Goal: Task Accomplishment & Management: Use online tool/utility

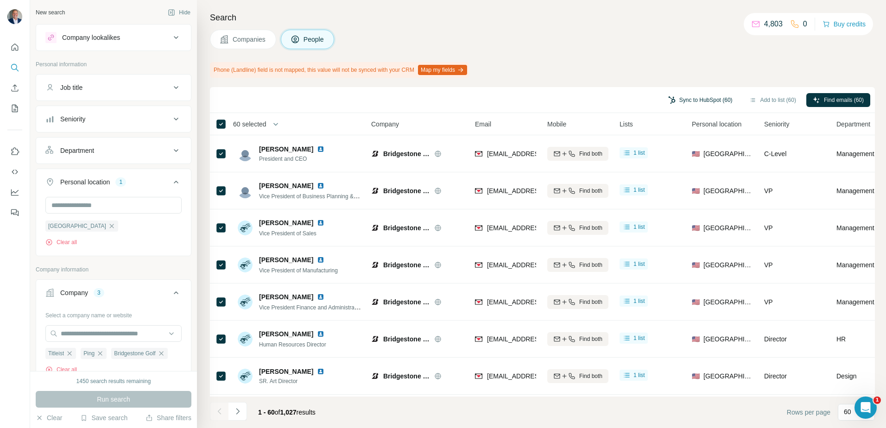
click at [684, 102] on button "Sync to HubSpot (60)" at bounding box center [700, 100] width 77 height 14
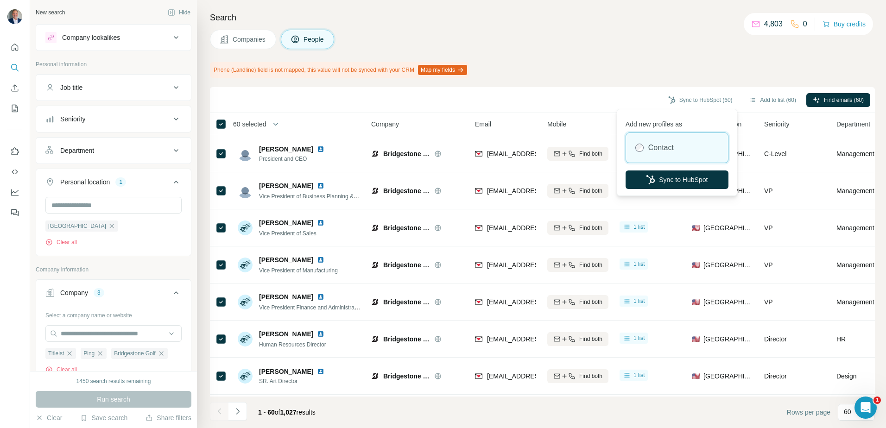
click at [658, 140] on div "Contact" at bounding box center [677, 148] width 102 height 30
click at [666, 183] on button "Sync to HubSpot" at bounding box center [676, 179] width 103 height 19
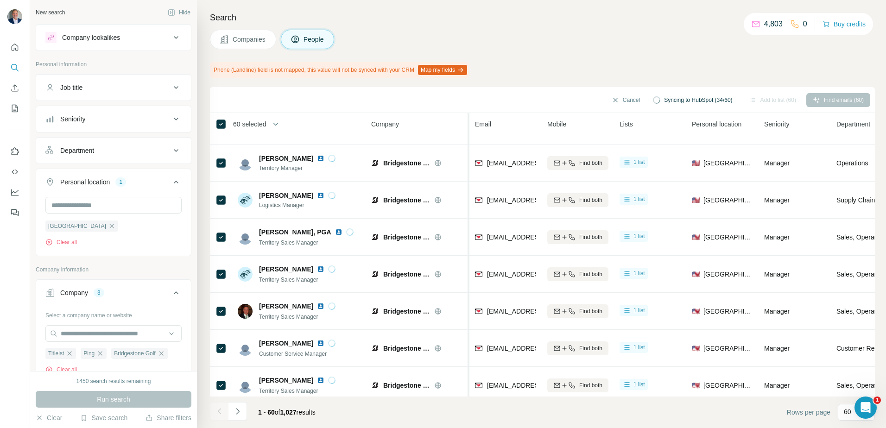
scroll to position [1967, 0]
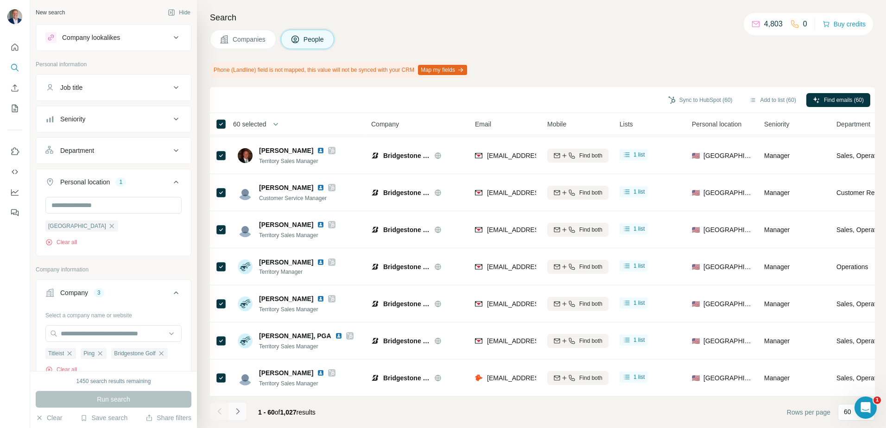
click at [238, 409] on icon "Navigate to next page" at bounding box center [237, 411] width 9 height 9
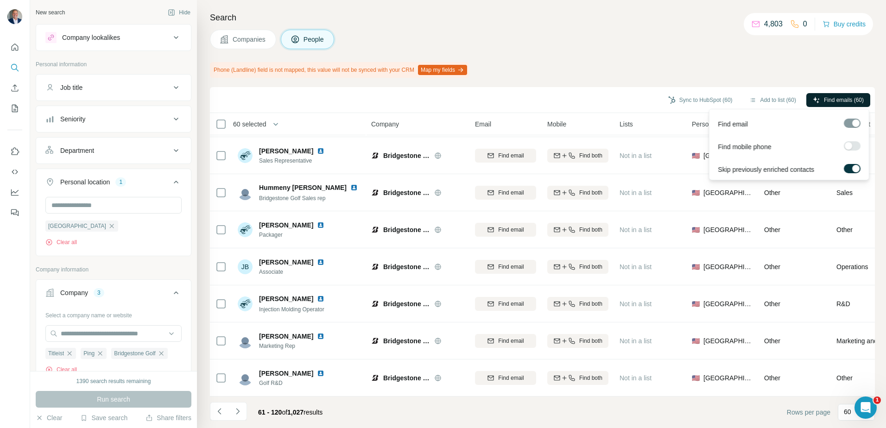
click at [833, 99] on span "Find emails (60)" at bounding box center [844, 100] width 40 height 8
click at [833, 101] on span "Find emails (60)" at bounding box center [844, 100] width 40 height 8
click at [832, 97] on span "Find emails (60)" at bounding box center [844, 100] width 40 height 8
click at [839, 101] on span "Find emails (120)" at bounding box center [841, 100] width 43 height 8
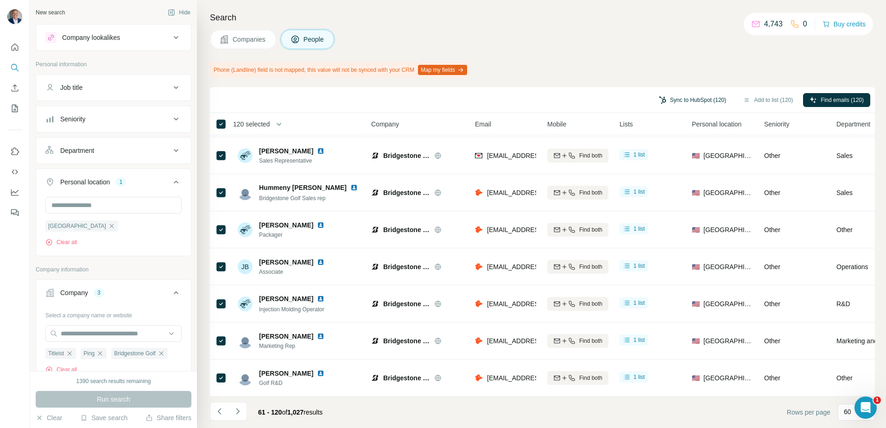
click at [699, 100] on button "Sync to HubSpot (120)" at bounding box center [692, 100] width 80 height 14
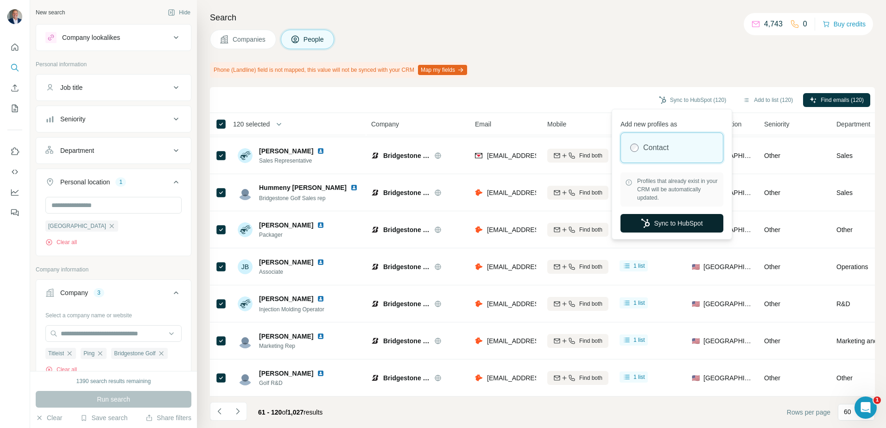
click at [676, 219] on button "Sync to HubSpot" at bounding box center [671, 223] width 103 height 19
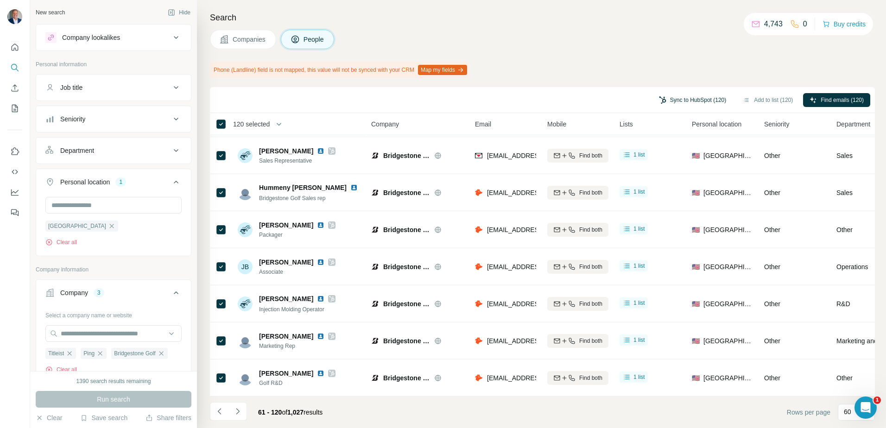
click at [677, 97] on button "Sync to HubSpot (120)" at bounding box center [692, 100] width 80 height 14
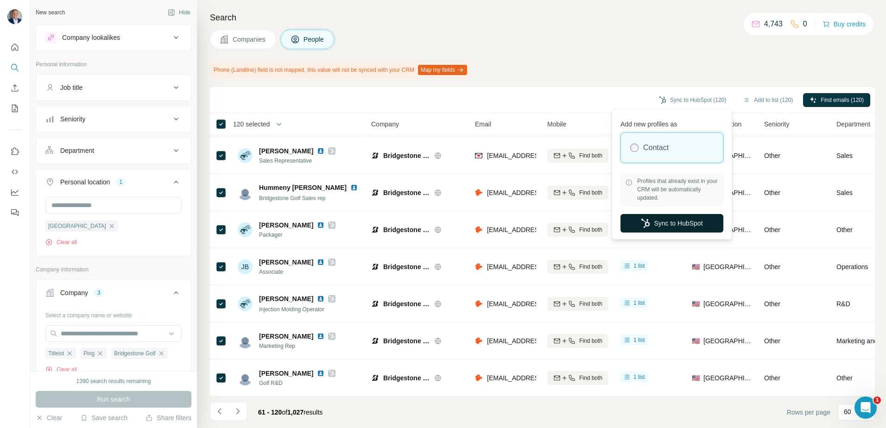
click at [669, 224] on button "Sync to HubSpot" at bounding box center [671, 223] width 103 height 19
